Goal: Task Accomplishment & Management: Manage account settings

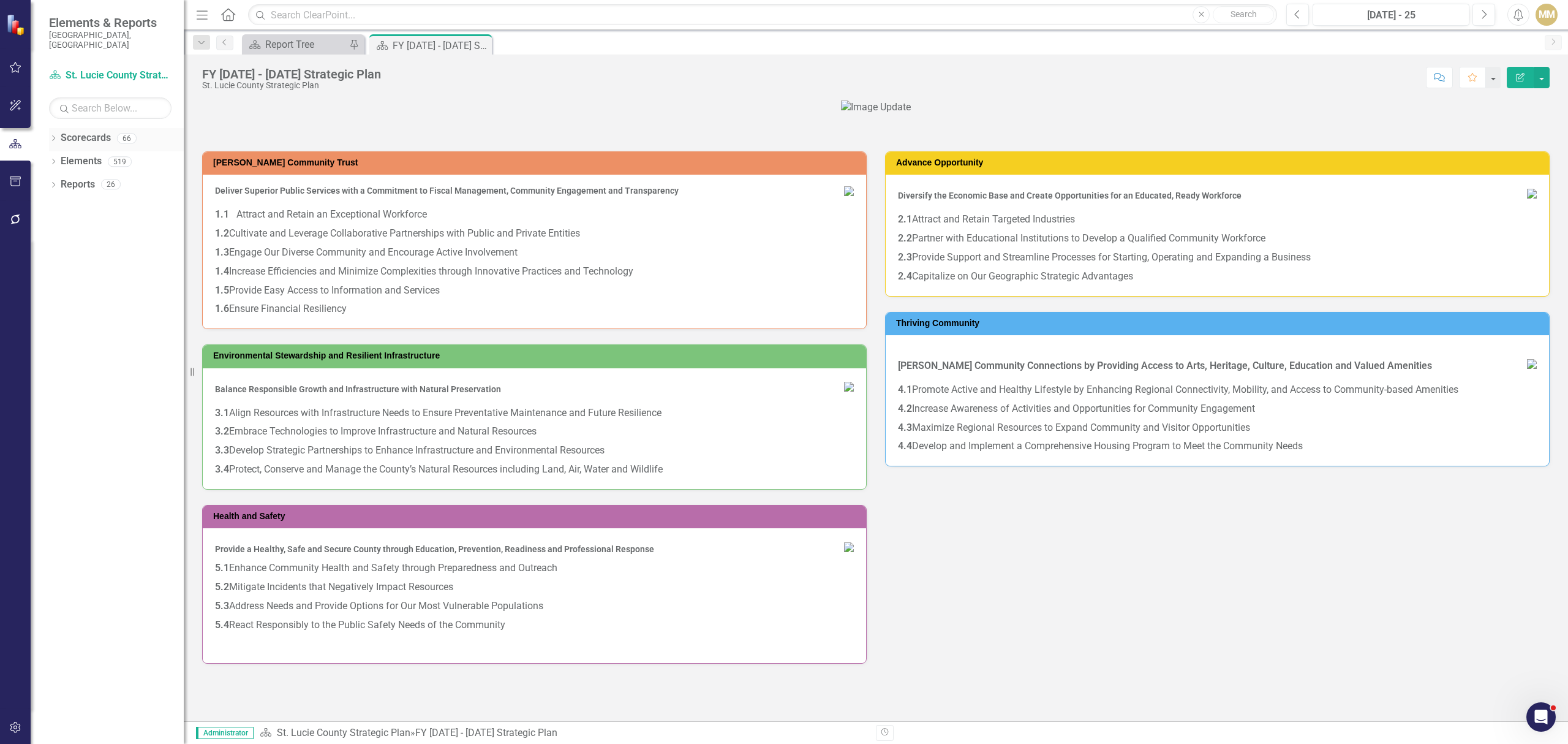
click at [49, 136] on icon "Dropdown" at bounding box center [53, 139] width 9 height 7
click at [55, 158] on icon "Dropdown" at bounding box center [60, 161] width 9 height 8
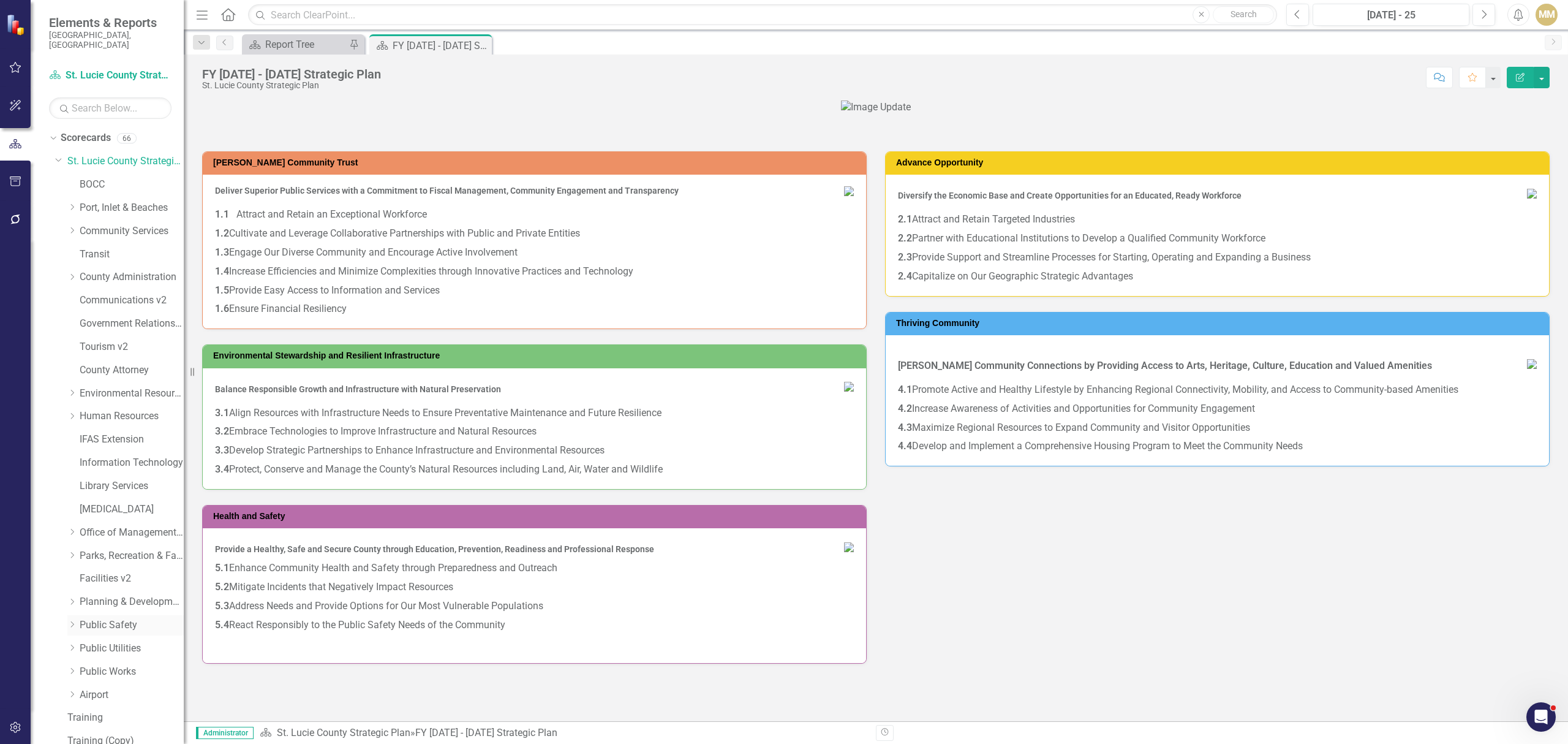
click at [71, 620] on div "Dropdown" at bounding box center [72, 624] width 9 height 10
click at [134, 665] on link "Animal Safety" at bounding box center [138, 672] width 92 height 14
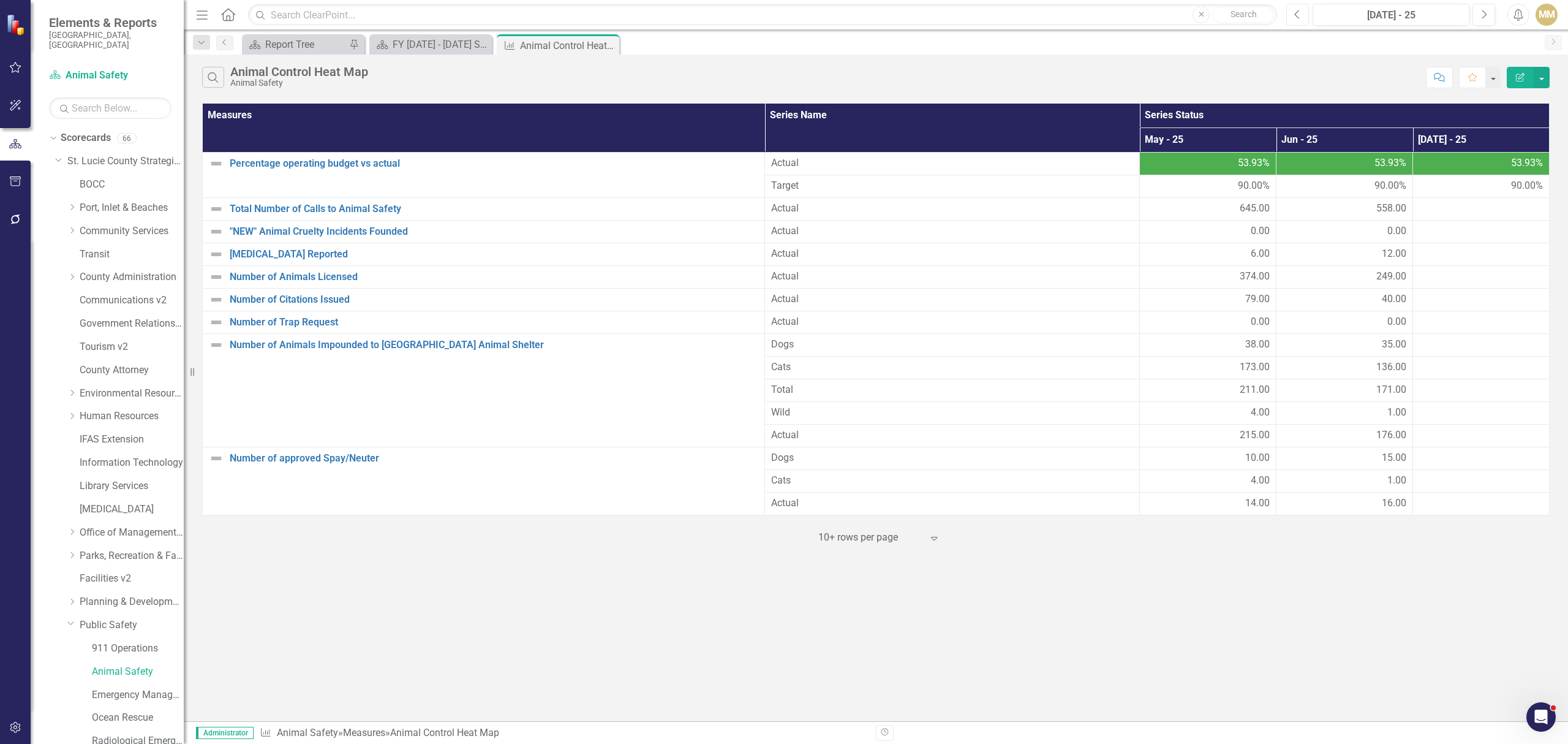
click at [1291, 20] on button "Previous" at bounding box center [1298, 14] width 23 height 22
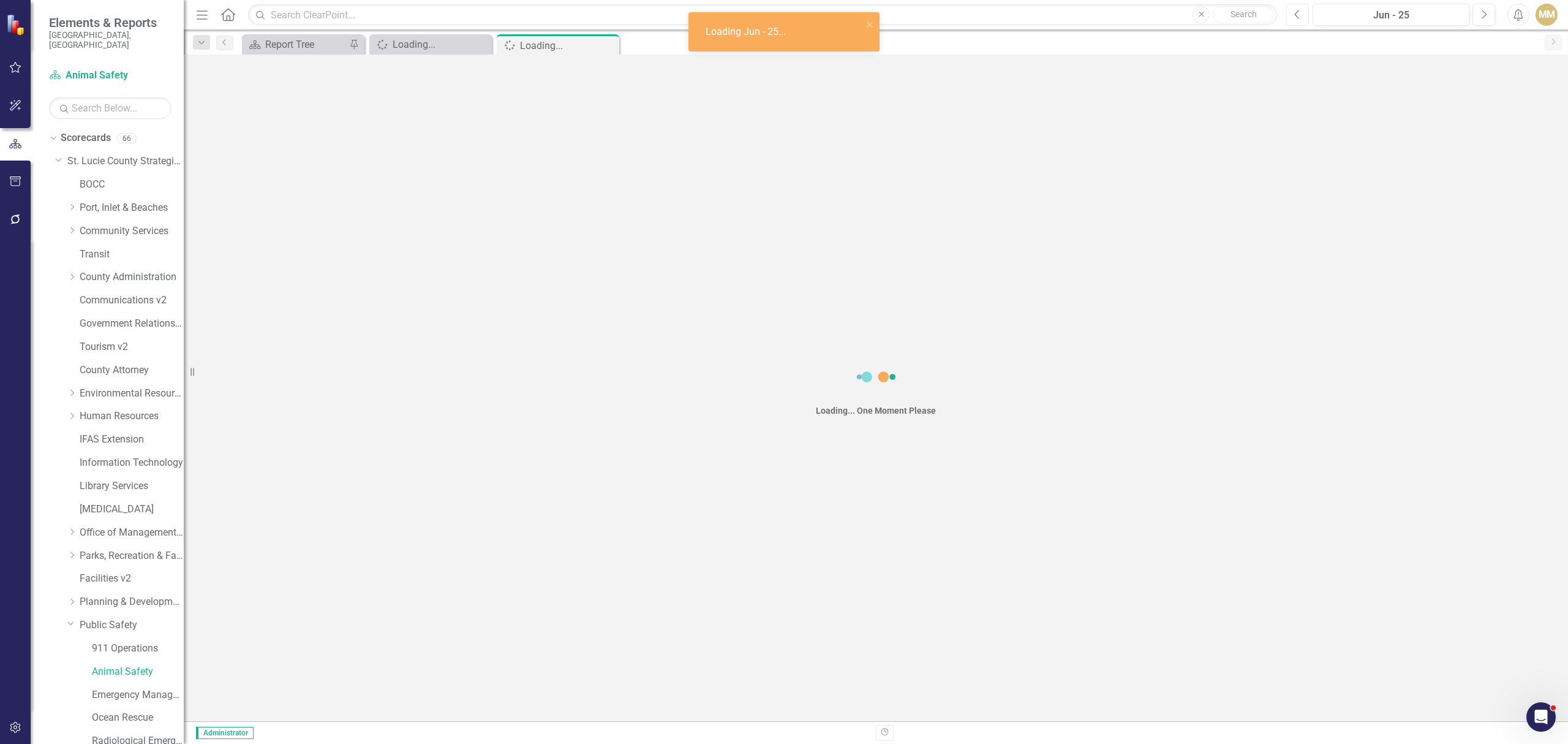
click at [1291, 20] on button "Previous" at bounding box center [1298, 14] width 23 height 22
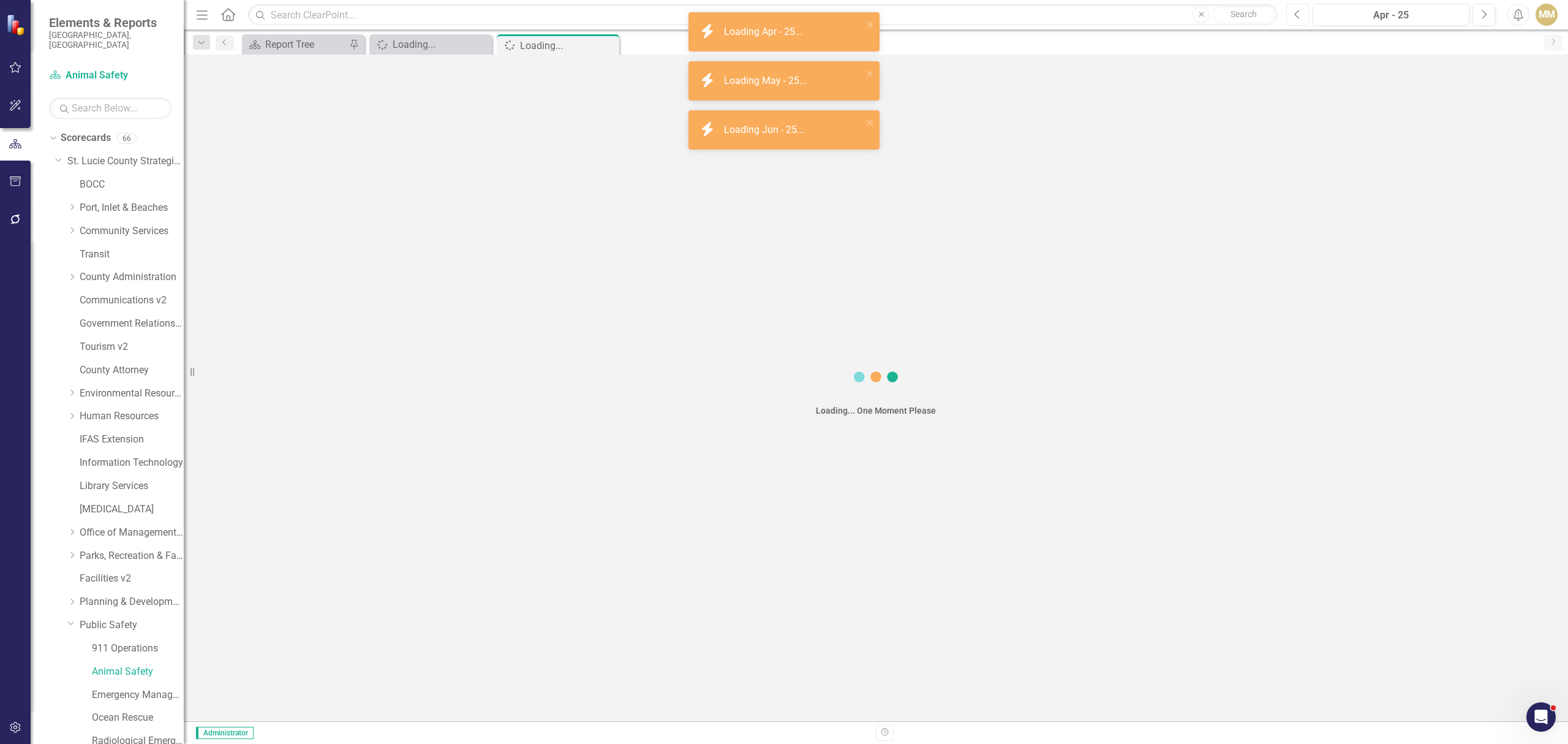
click at [1291, 20] on button "Previous" at bounding box center [1298, 14] width 23 height 22
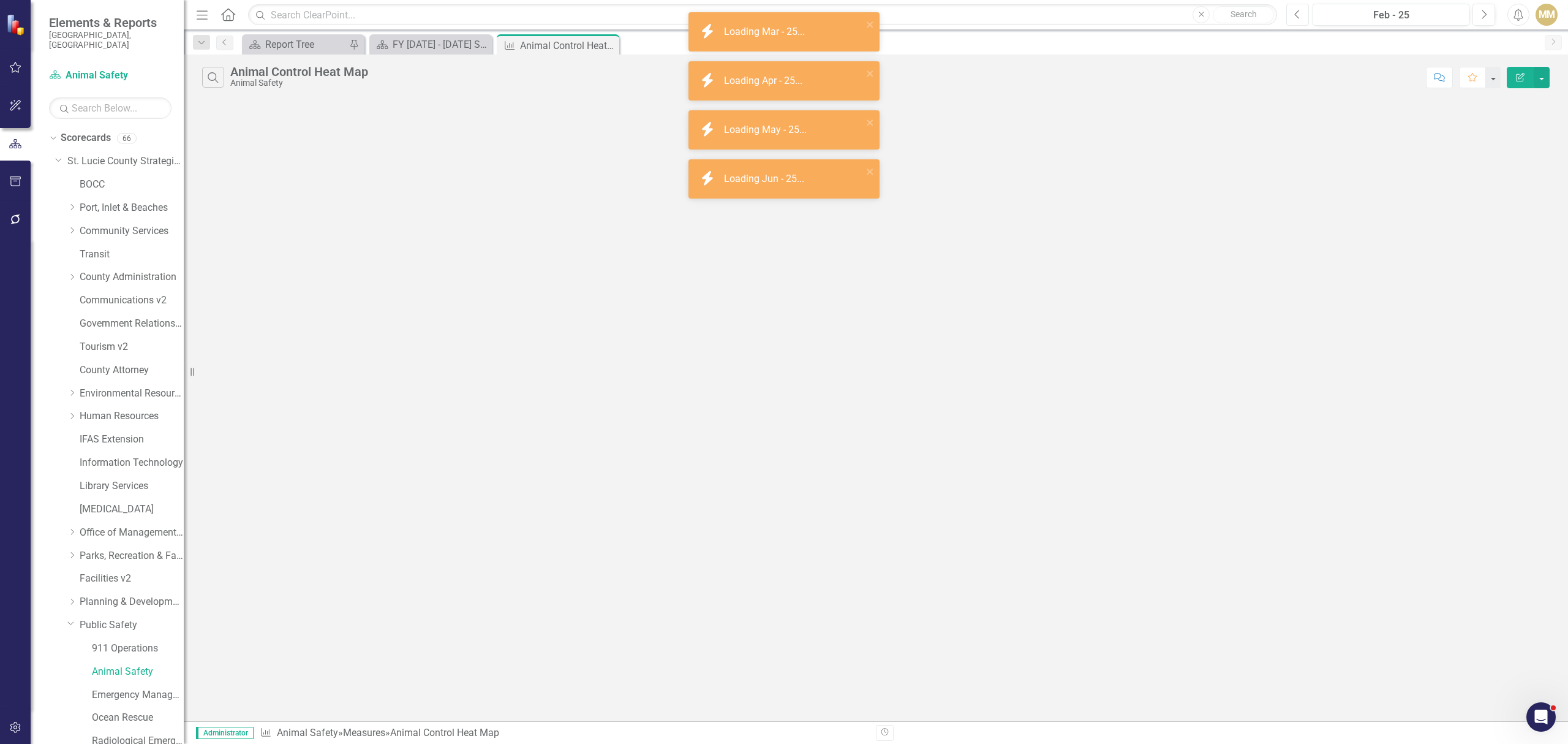
click at [1291, 20] on button "Previous" at bounding box center [1298, 14] width 23 height 22
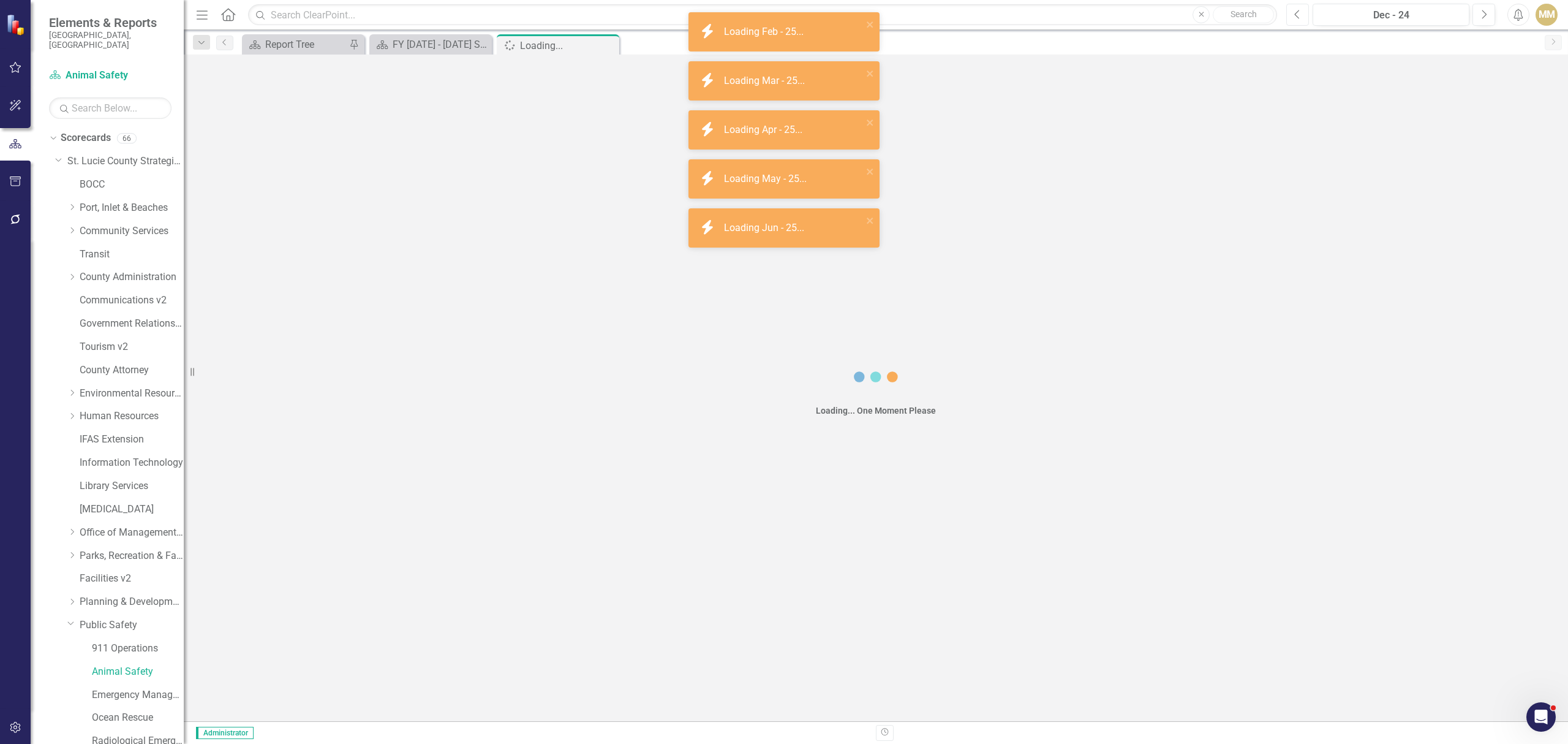
click at [1291, 20] on button "Previous" at bounding box center [1298, 14] width 23 height 22
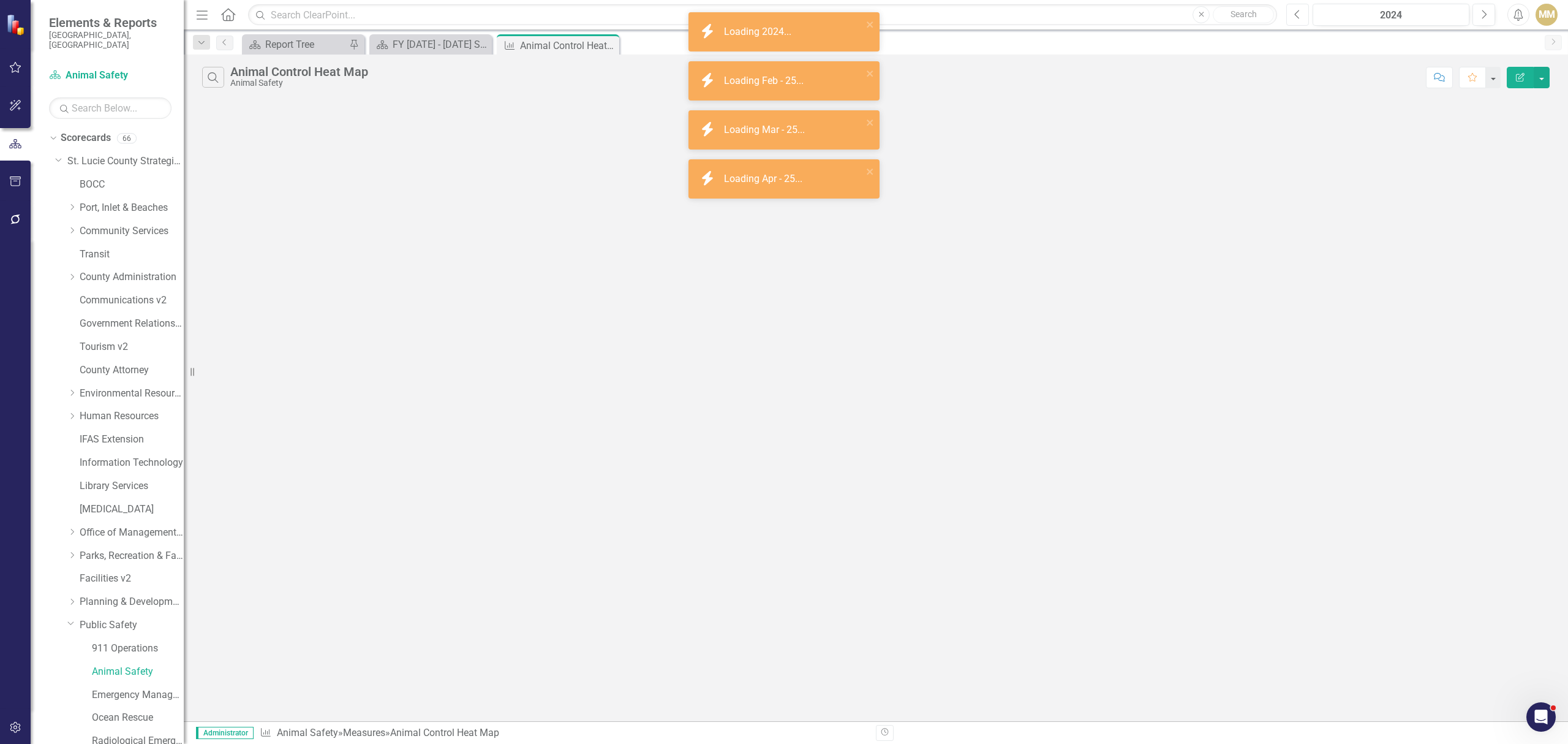
click at [1291, 20] on button "Previous" at bounding box center [1298, 14] width 23 height 22
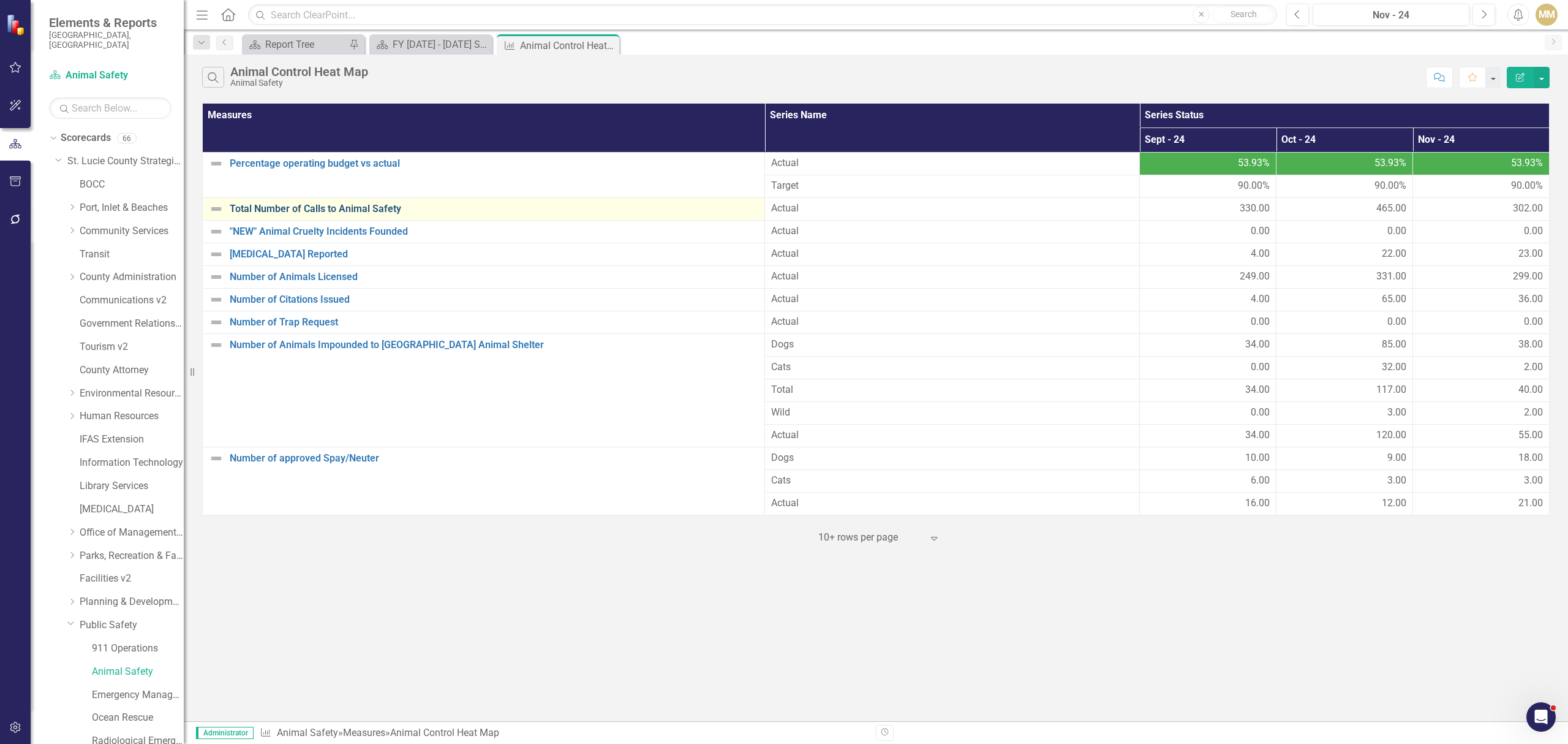
click at [338, 211] on link "Total Number of Calls to Animal Safety" at bounding box center [493, 209] width 528 height 11
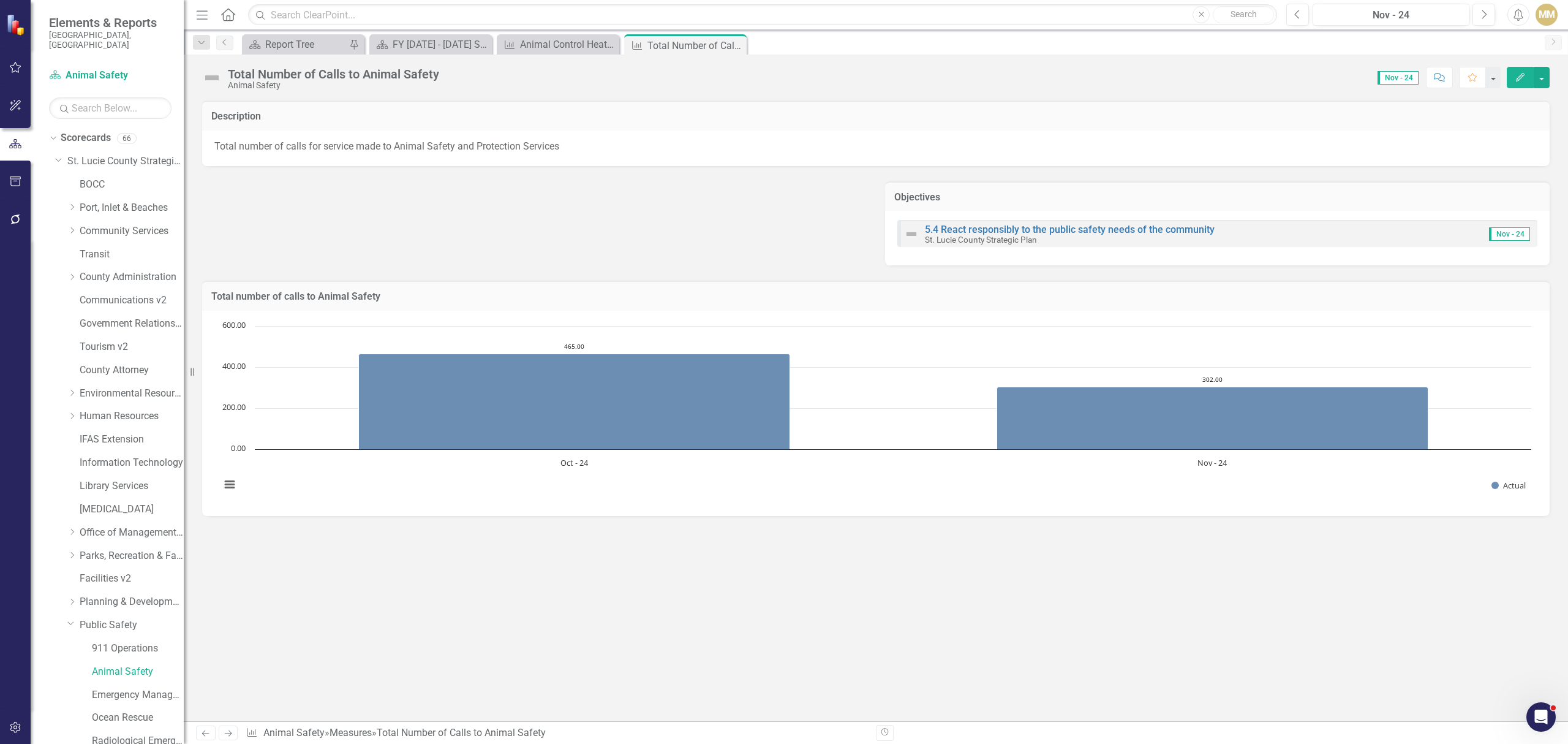
click at [1524, 79] on icon "Edit" at bounding box center [1521, 77] width 11 height 9
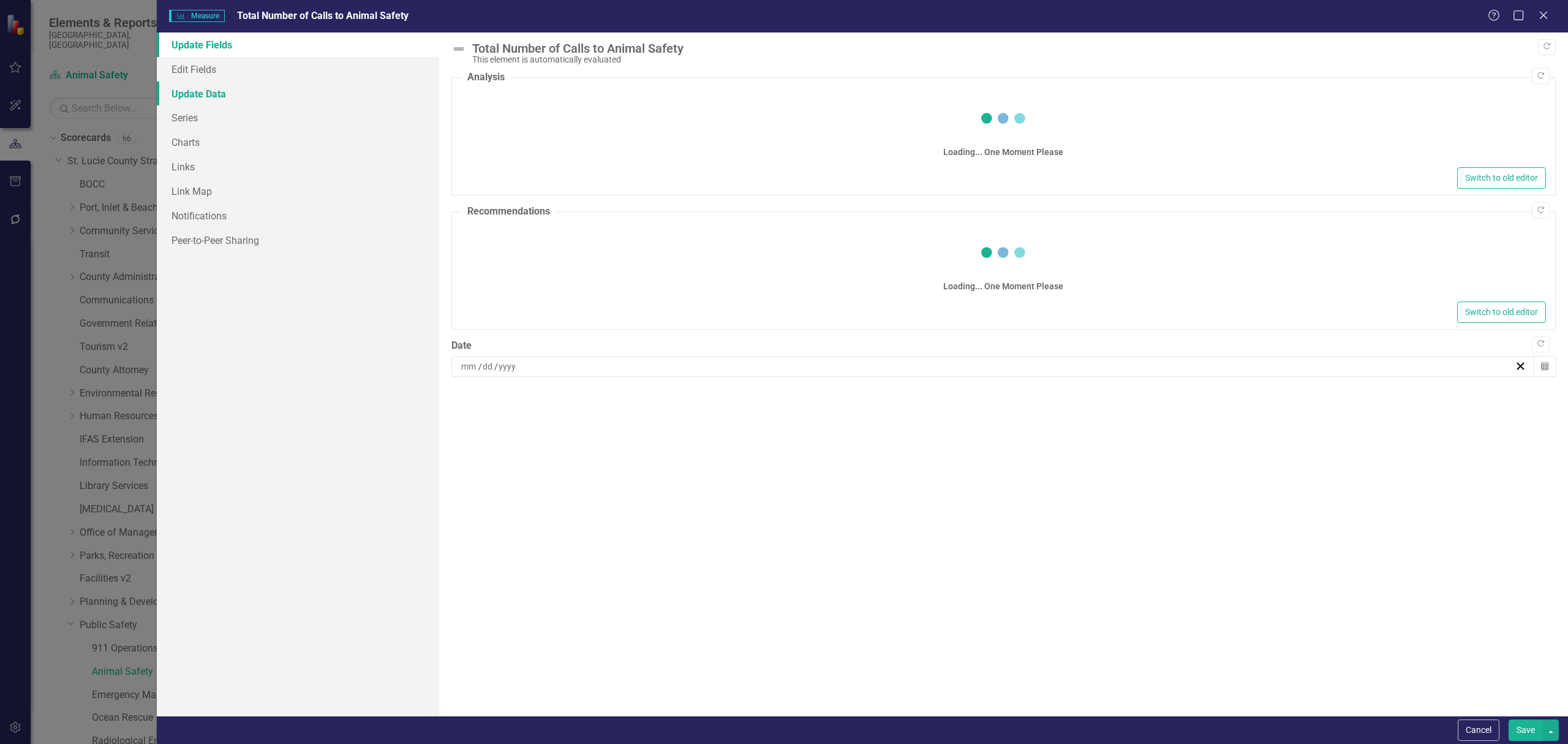
click at [193, 89] on link "Update Data" at bounding box center [298, 94] width 283 height 25
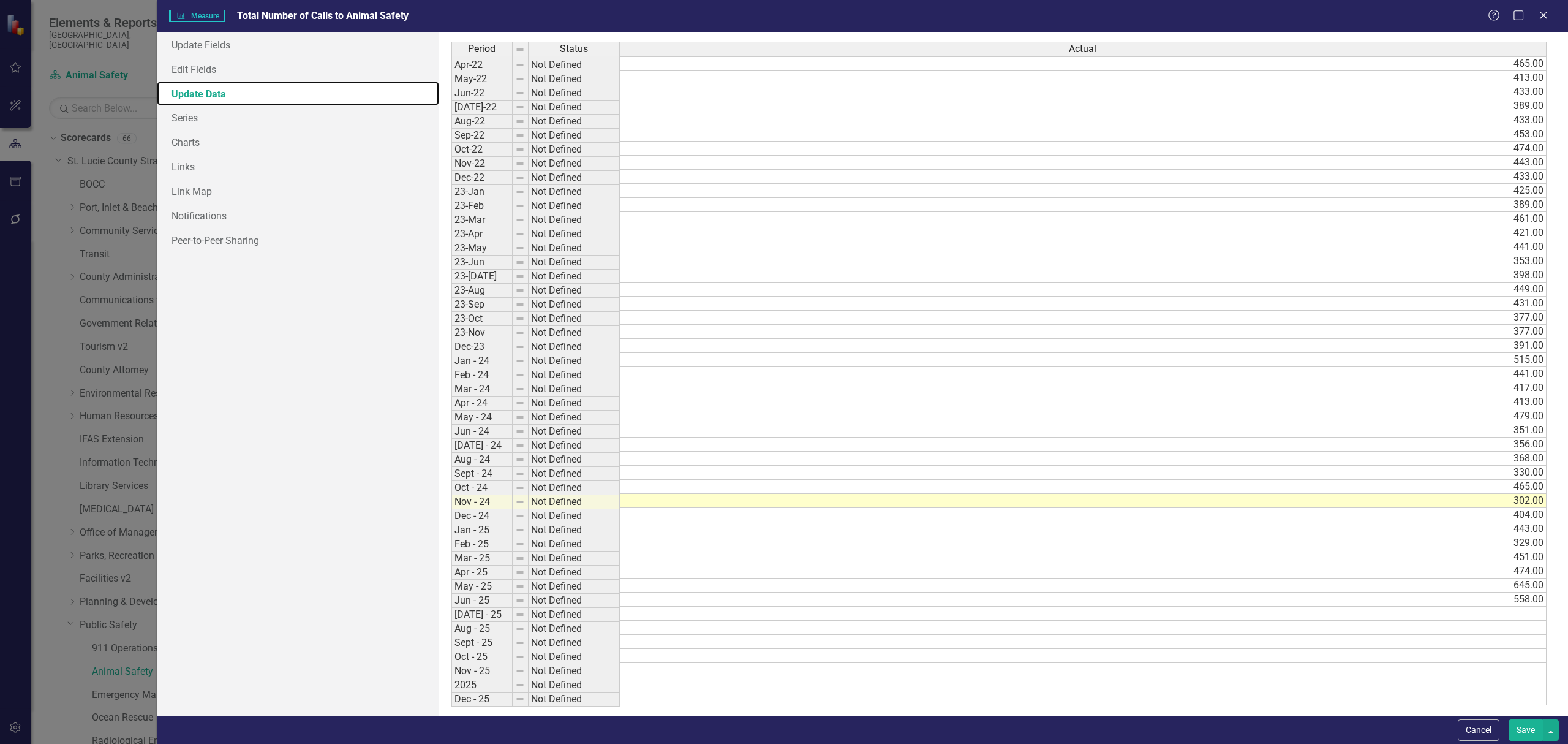
scroll to position [224, 0]
click at [1538, 13] on icon "Close" at bounding box center [1543, 15] width 15 height 11
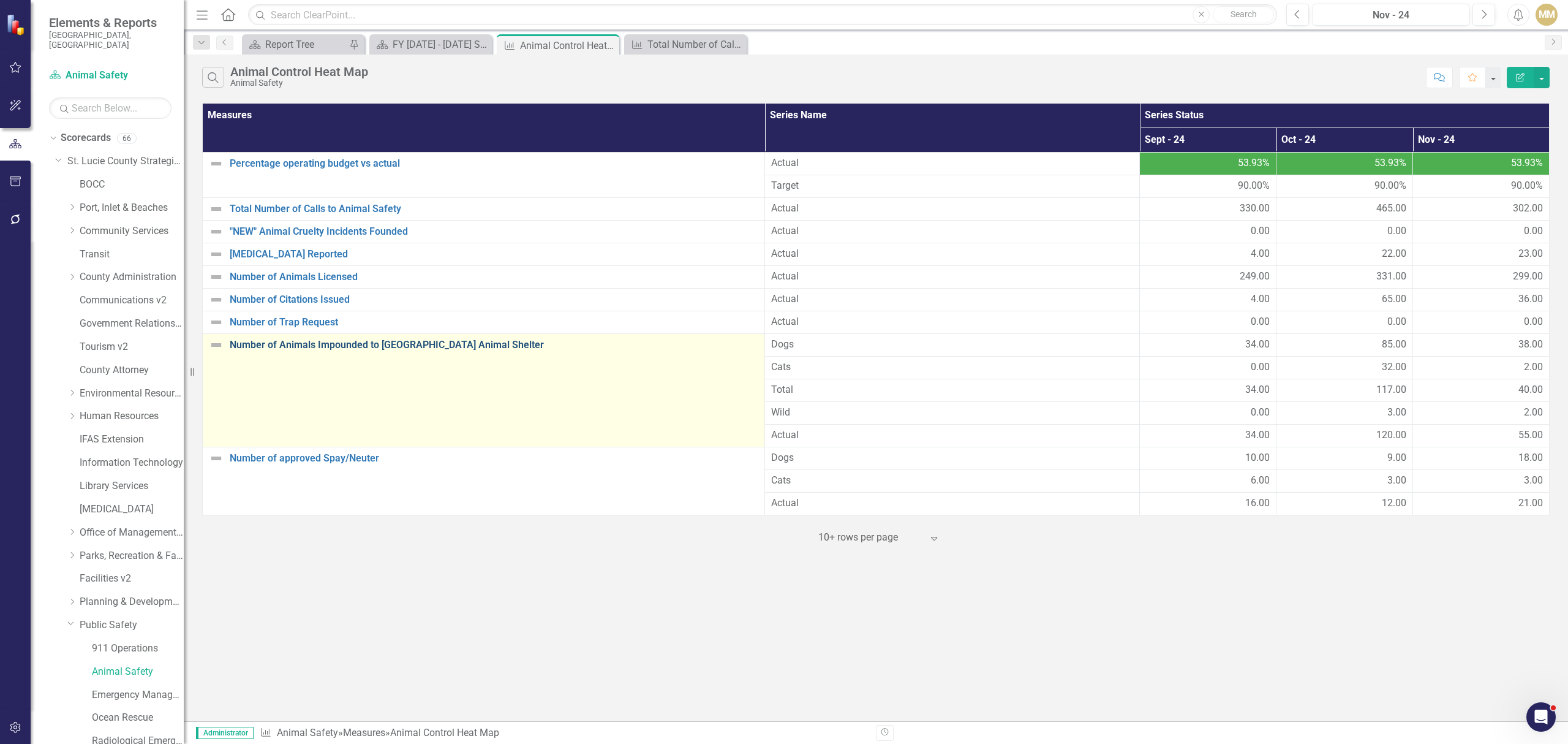
click at [328, 345] on link "Number of Animals Impounded to [GEOGRAPHIC_DATA] Animal Shelter" at bounding box center [493, 345] width 528 height 11
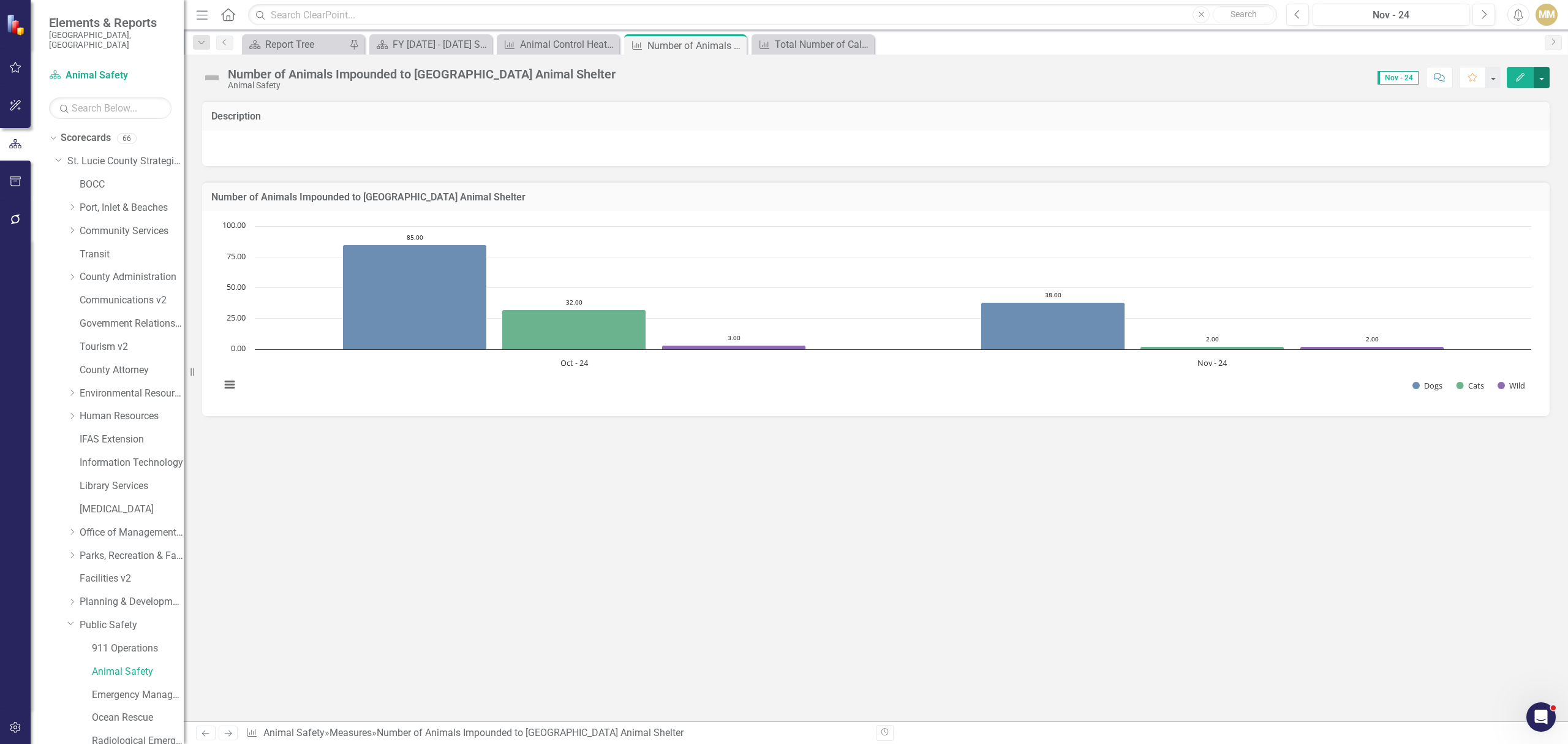
click at [1539, 79] on button "button" at bounding box center [1541, 77] width 16 height 22
click at [1512, 102] on link "Edit Edit Measure" at bounding box center [1490, 101] width 120 height 23
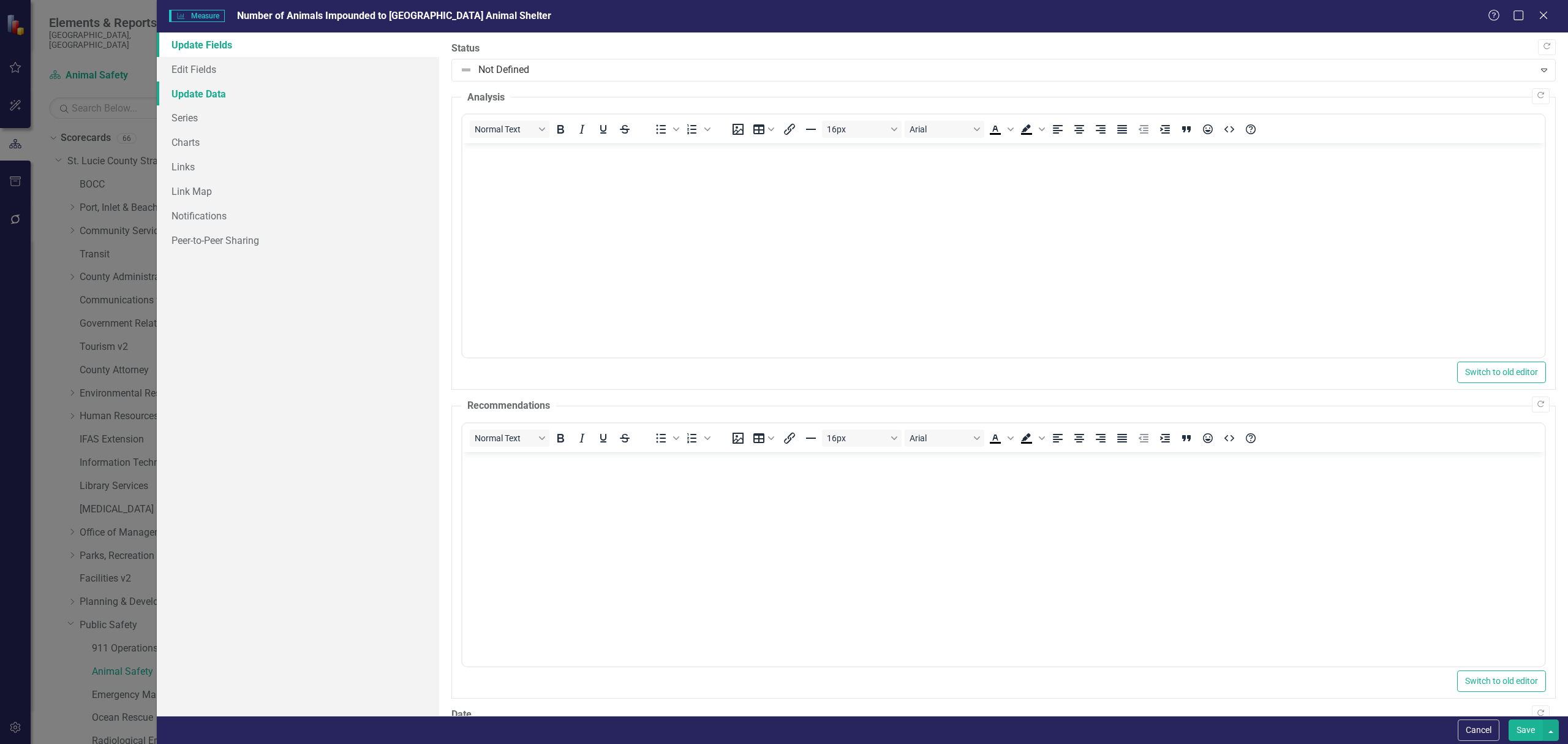
click at [206, 92] on link "Update Data" at bounding box center [298, 94] width 283 height 25
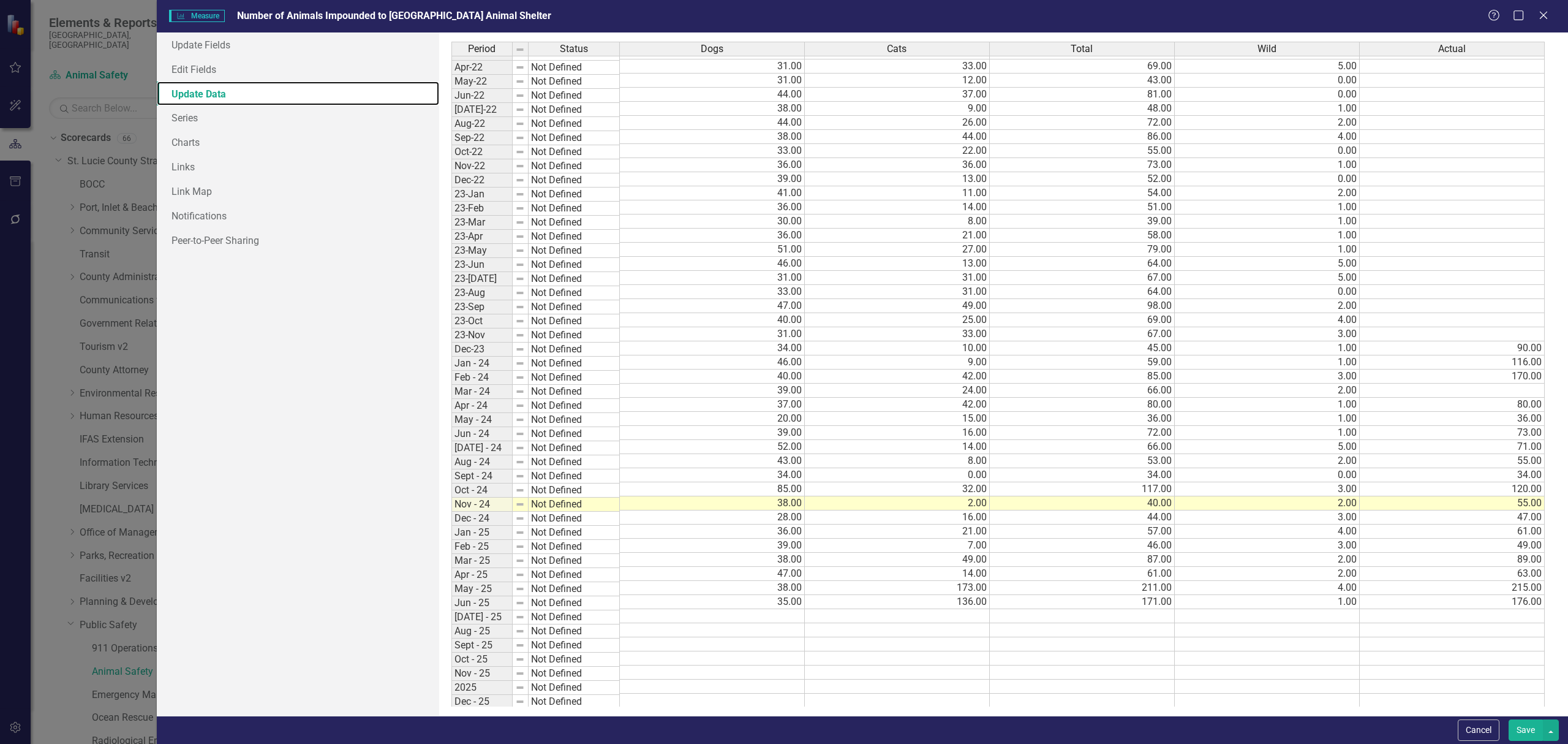
scroll to position [224, 0]
